Goal: Transaction & Acquisition: Subscribe to service/newsletter

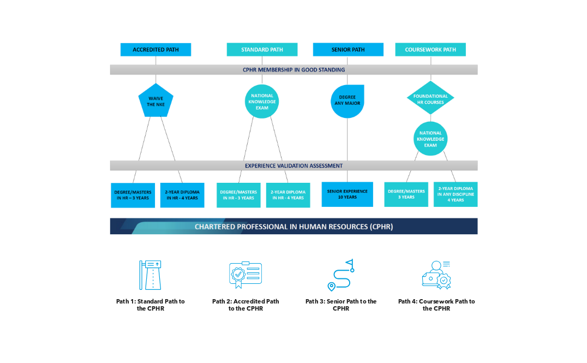
scroll to position [967, 0]
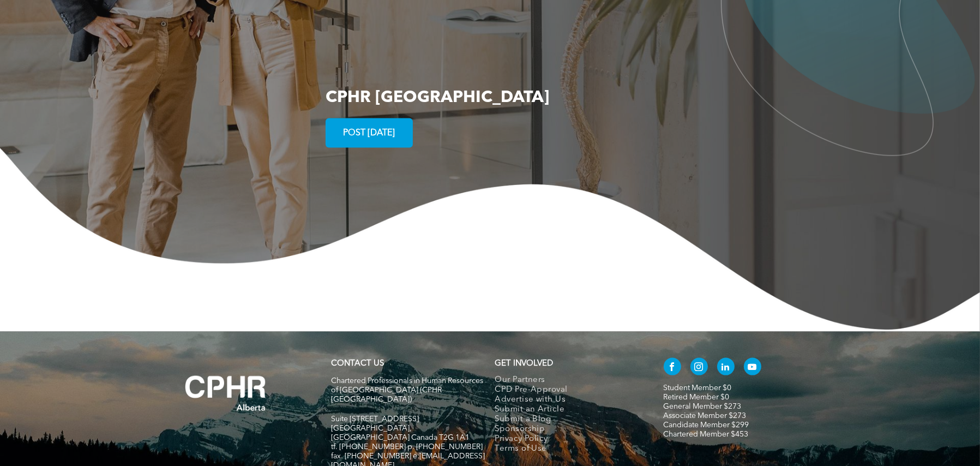
scroll to position [2118, 0]
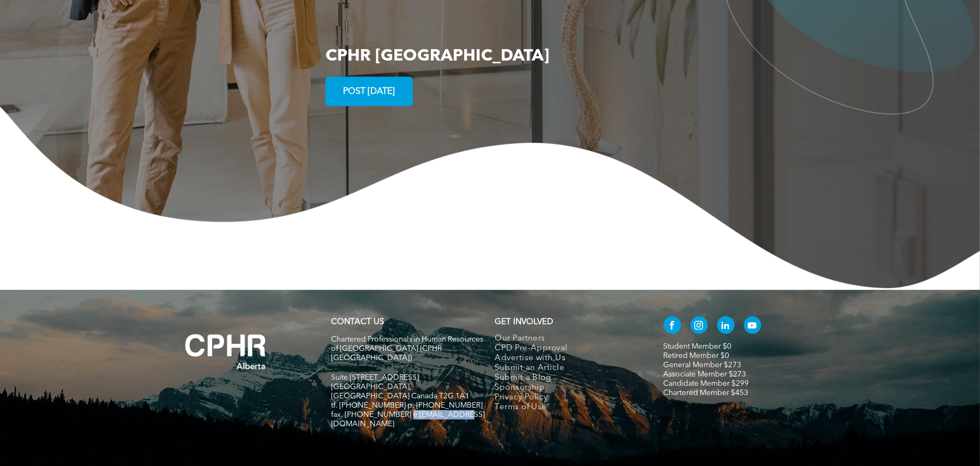
drag, startPoint x: 403, startPoint y: 362, endPoint x: 458, endPoint y: 364, distance: 55.2
click at [456, 411] on span "fax. [PHONE_NUMBER] e:[EMAIL_ADDRESS][DOMAIN_NAME]" at bounding box center [409, 419] width 154 height 17
copy span "info@cphrab.ca"
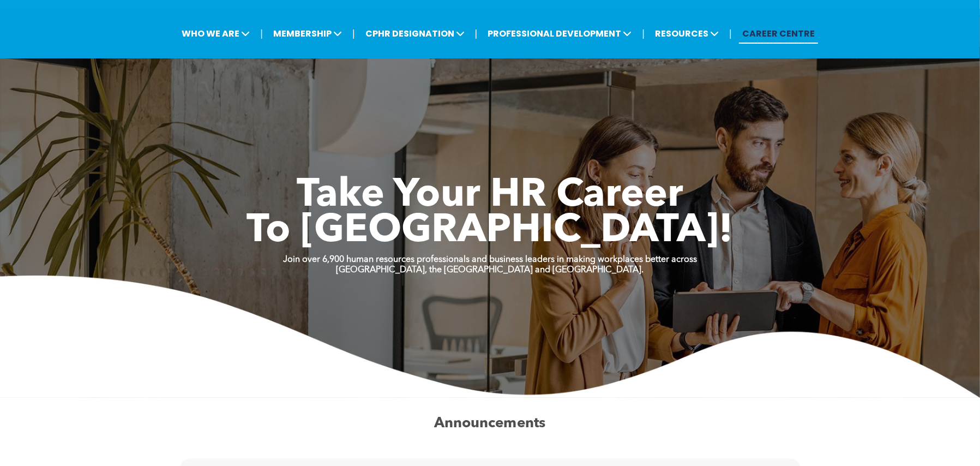
scroll to position [0, 0]
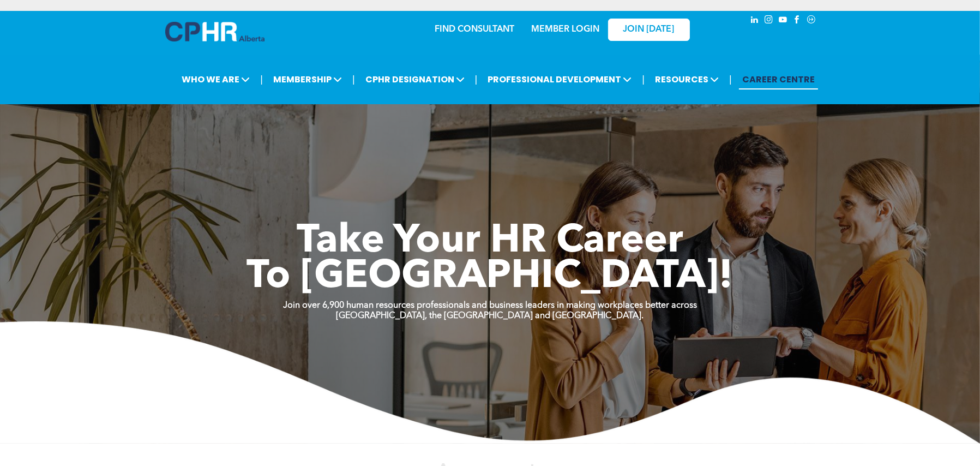
click at [554, 30] on link "MEMBER LOGIN" at bounding box center [565, 29] width 68 height 9
click at [649, 25] on span "JOIN [DATE]" at bounding box center [649, 30] width 51 height 10
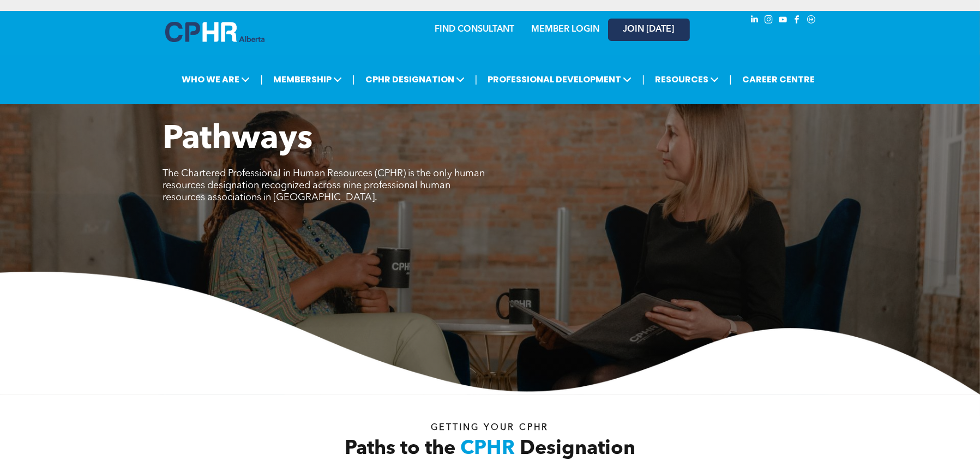
click at [586, 28] on span "JOIN [DATE]" at bounding box center [649, 30] width 51 height 10
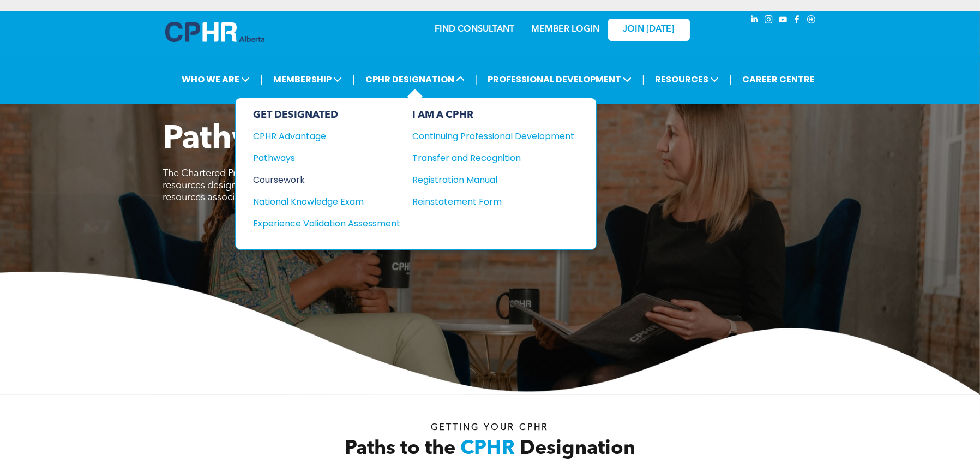
click at [279, 179] on div "Coursework" at bounding box center [319, 180] width 133 height 14
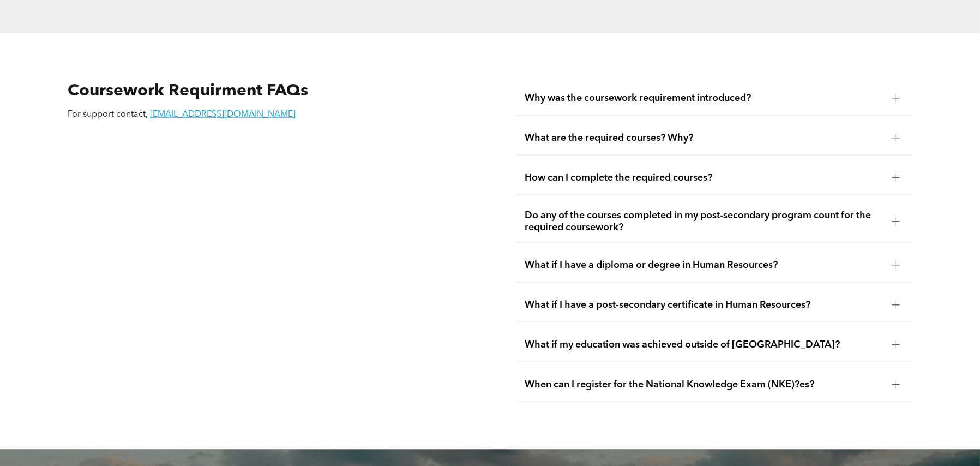
scroll to position [1855, 0]
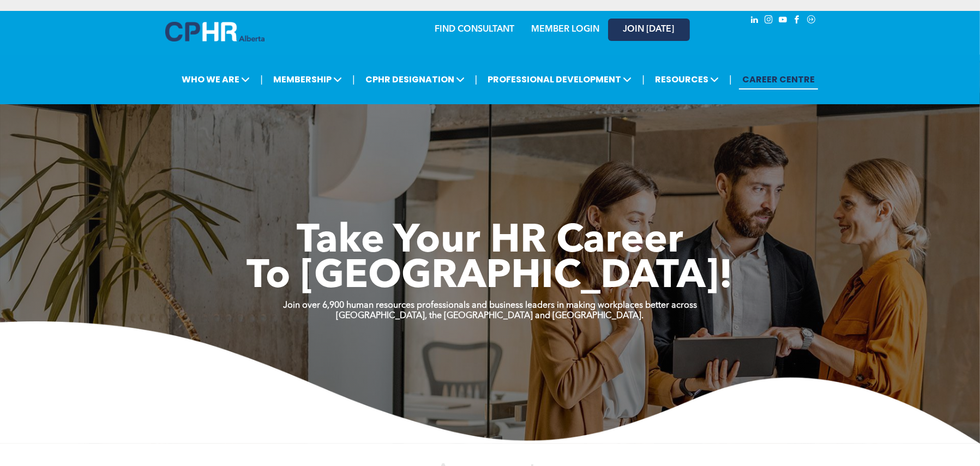
click at [656, 32] on span "JOIN [DATE]" at bounding box center [649, 30] width 51 height 10
